Goal: Task Accomplishment & Management: Manage account settings

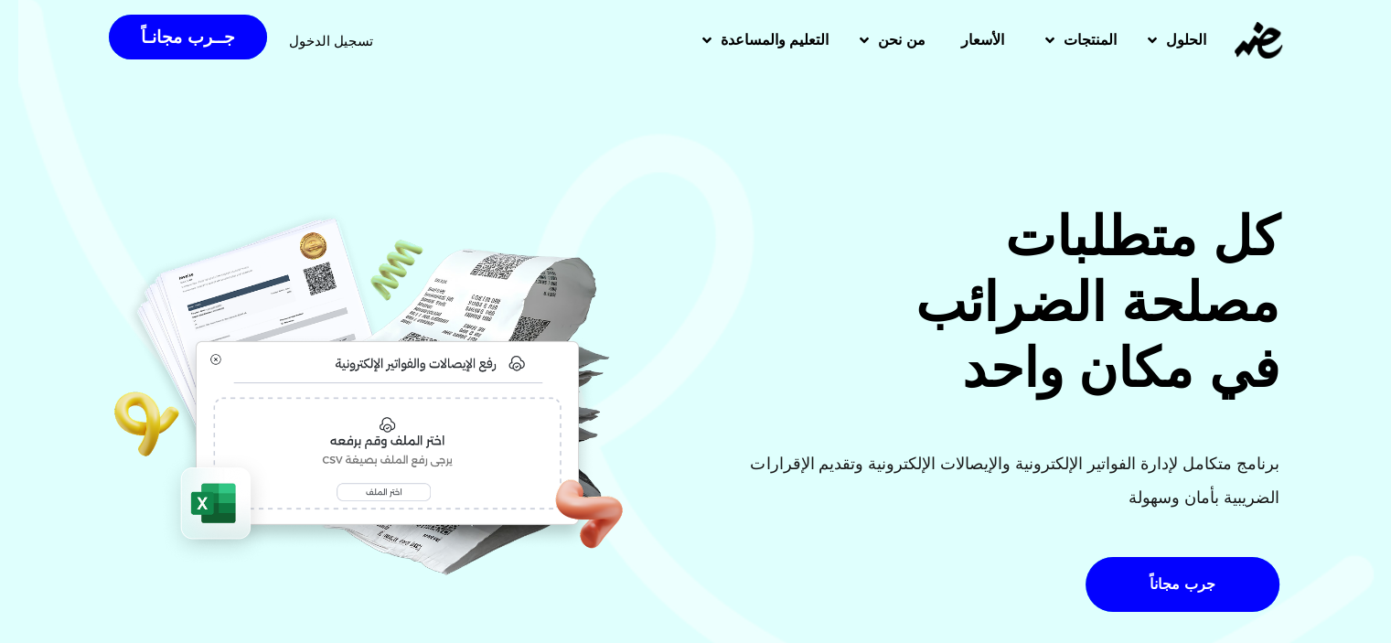
click at [295, 36] on span "تسجيل الدخول" at bounding box center [331, 41] width 84 height 14
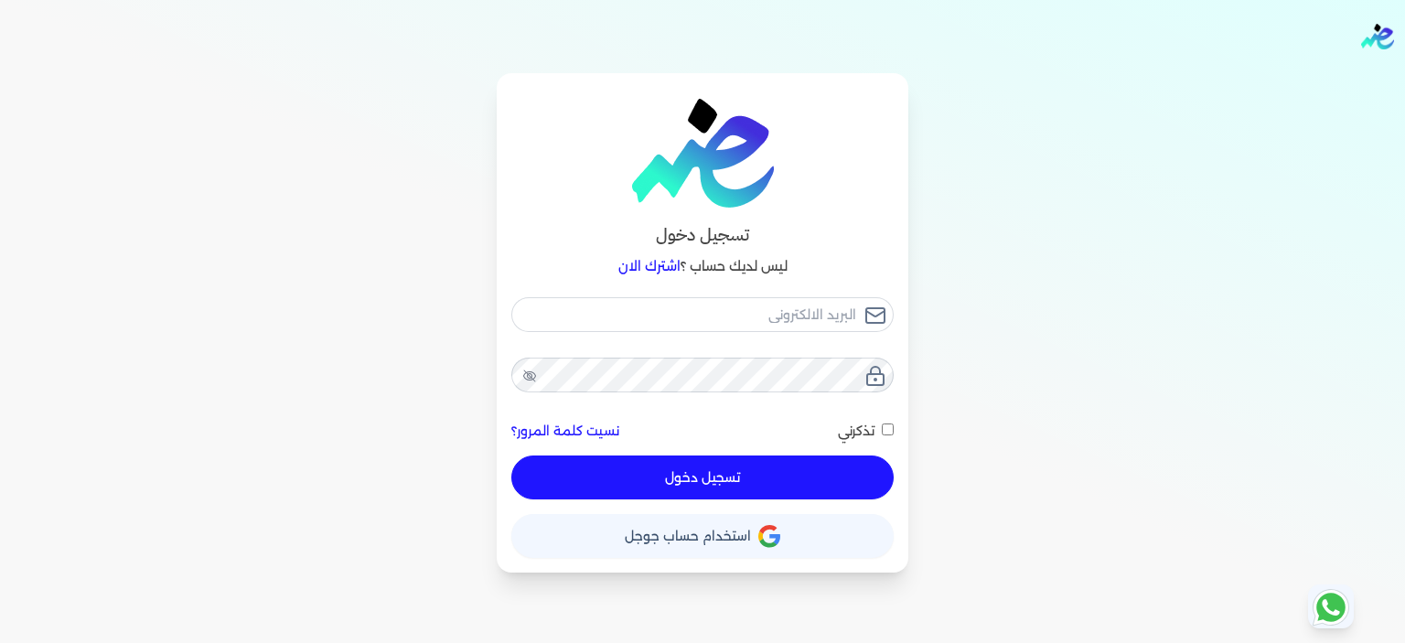
click at [702, 541] on span "استخدام حساب جوجل" at bounding box center [688, 536] width 126 height 13
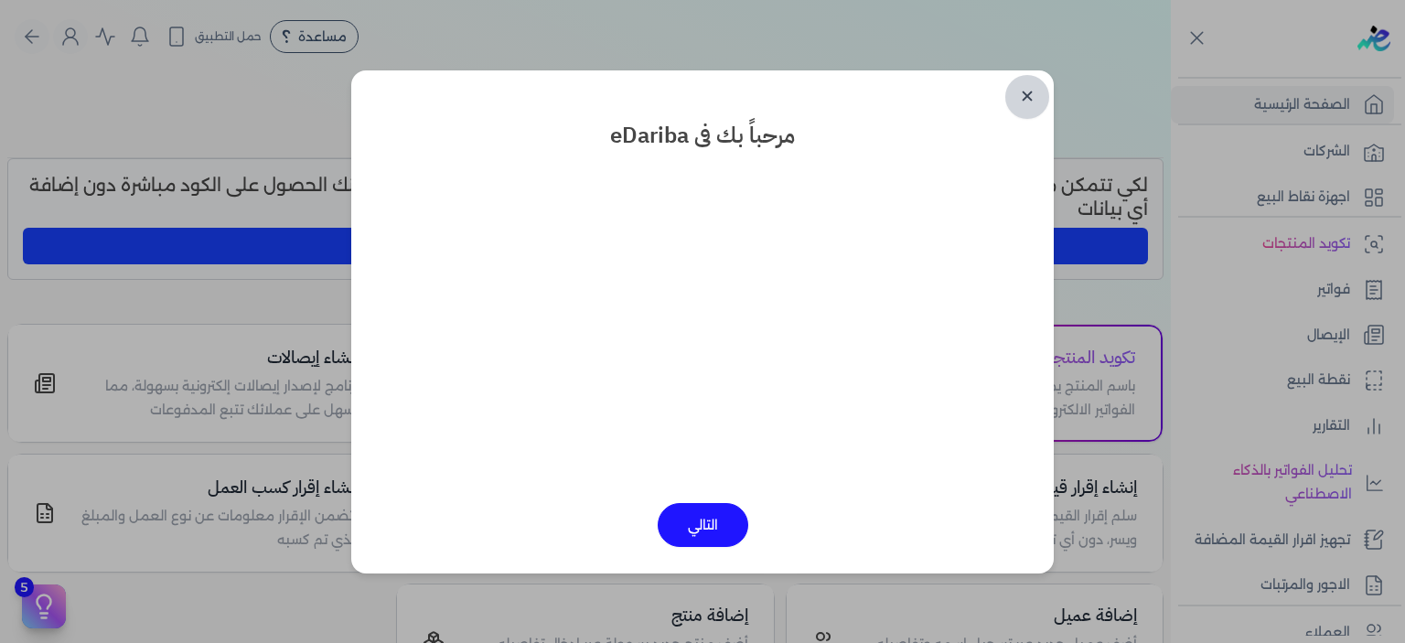
click at [1034, 94] on link "✕" at bounding box center [1027, 97] width 44 height 44
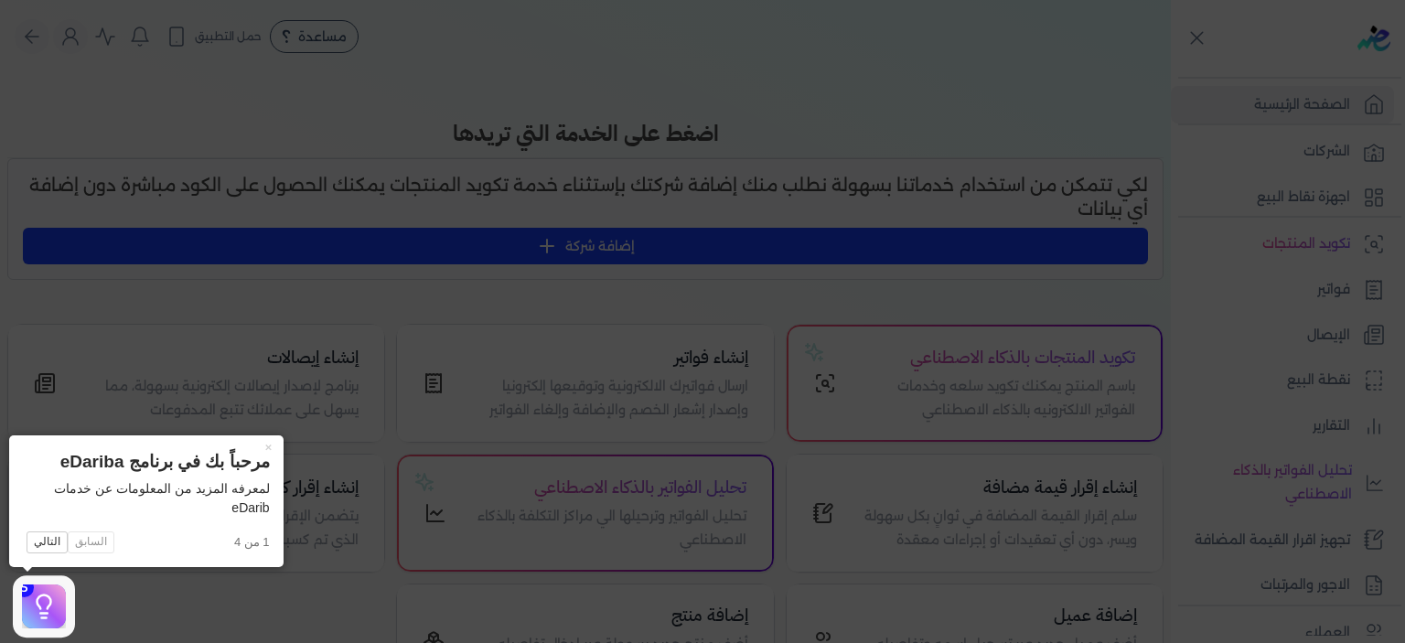
click at [318, 405] on icon at bounding box center [702, 321] width 1405 height 643
